Goal: Find specific page/section: Find specific page/section

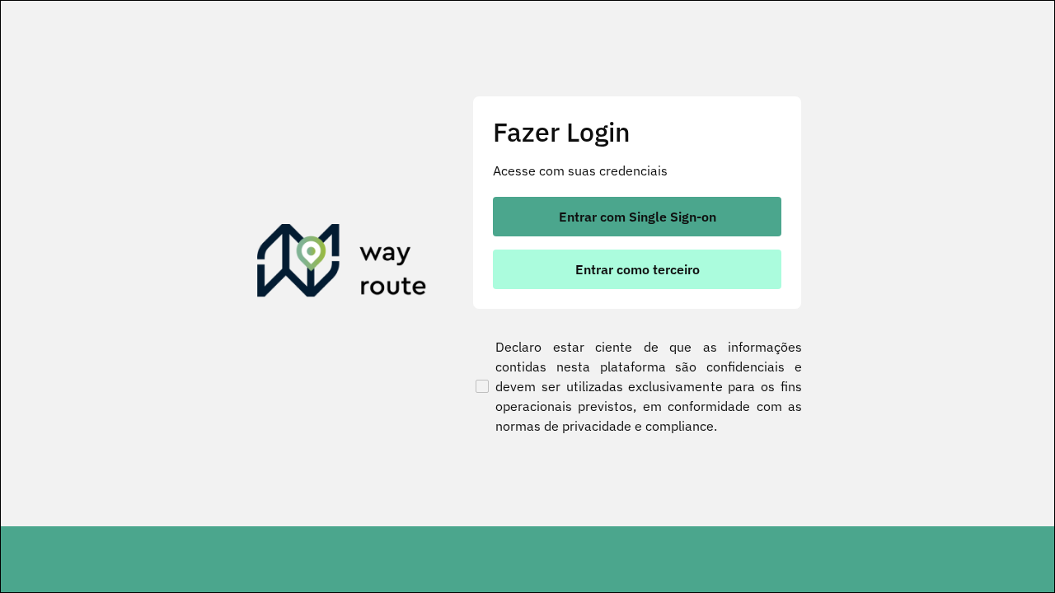
click at [637, 270] on span "Entrar como terceiro" at bounding box center [637, 269] width 124 height 13
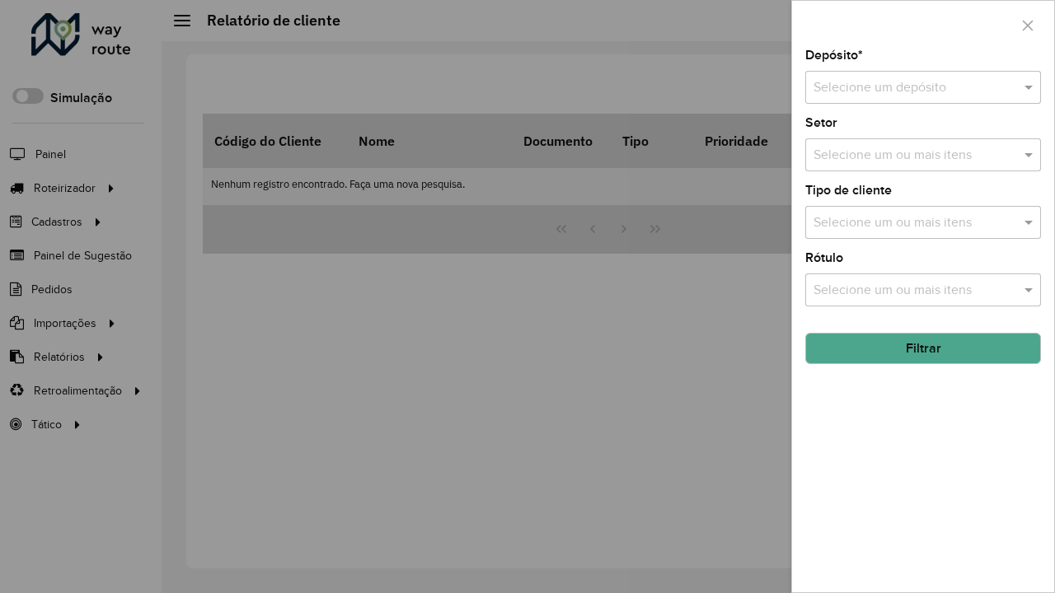
click at [907, 87] on input "text" at bounding box center [907, 88] width 186 height 20
